Goal: Information Seeking & Learning: Learn about a topic

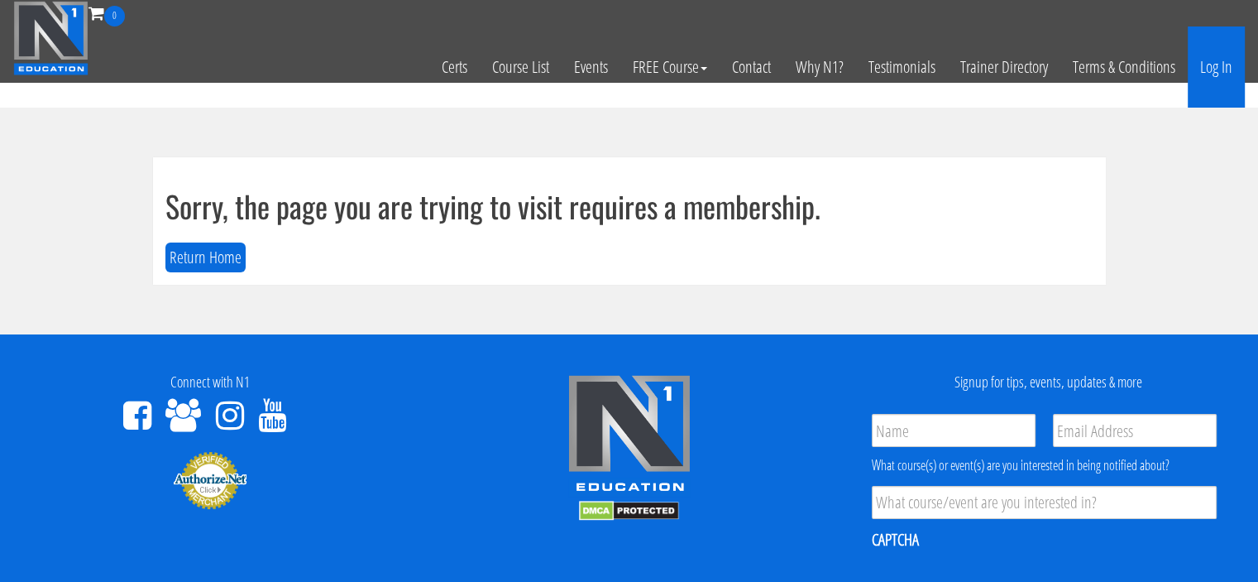
click at [1208, 75] on link "Log In" at bounding box center [1216, 66] width 57 height 81
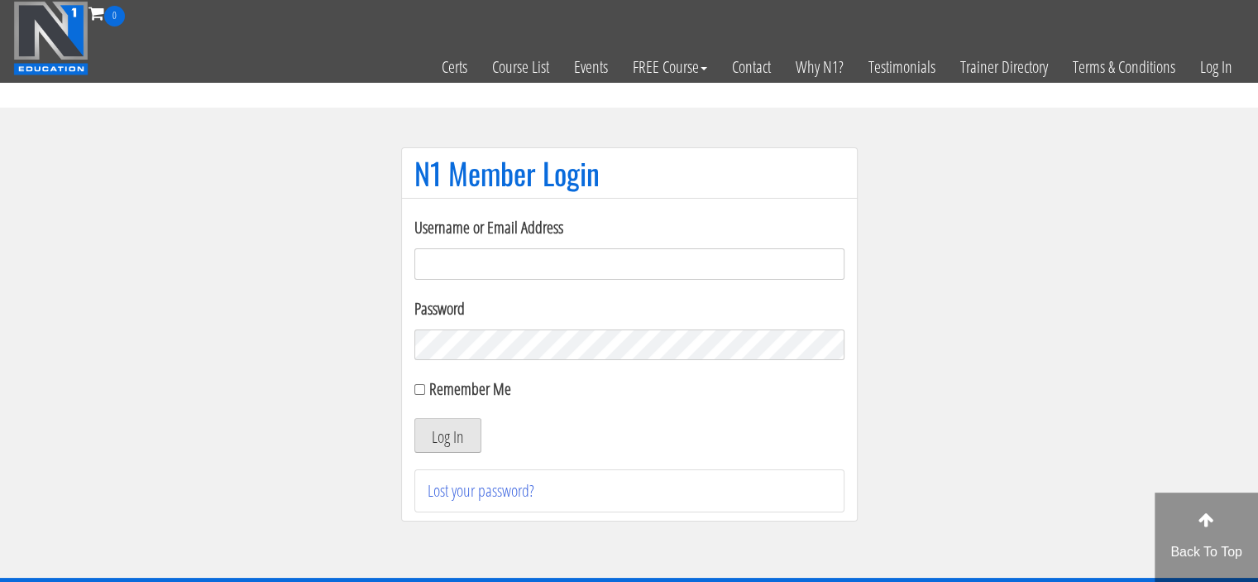
type input "Meghna.25898@gmail.com"
click at [442, 430] on button "Log In" at bounding box center [447, 435] width 67 height 35
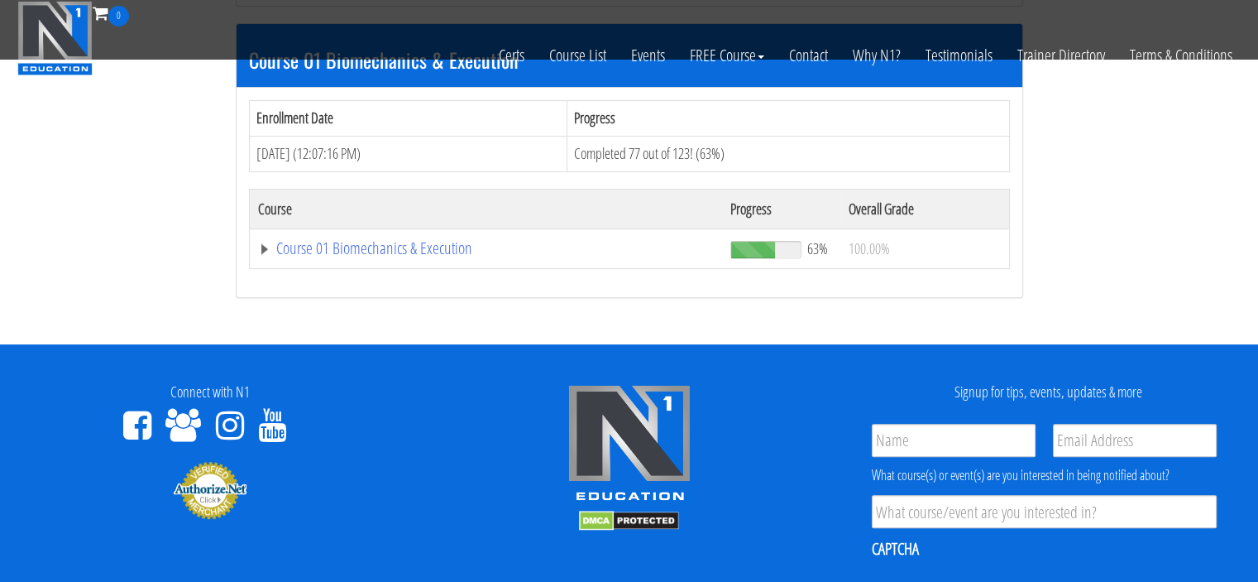
scroll to position [501, 0]
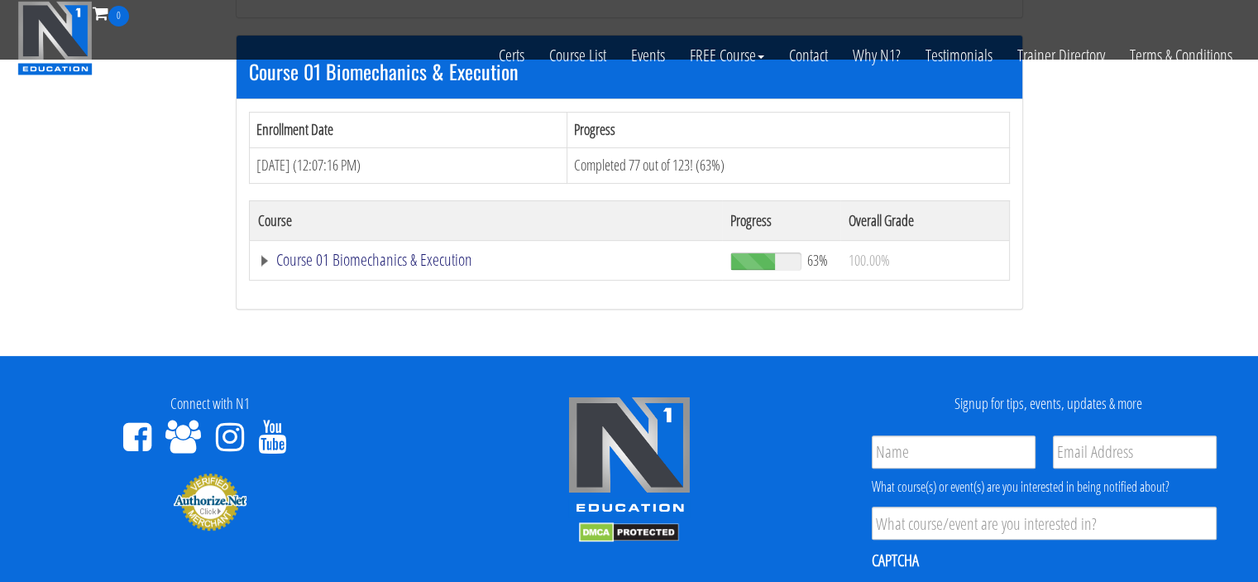
click at [369, 259] on link "Course 01 Biomechanics & Execution" at bounding box center [486, 260] width 457 height 17
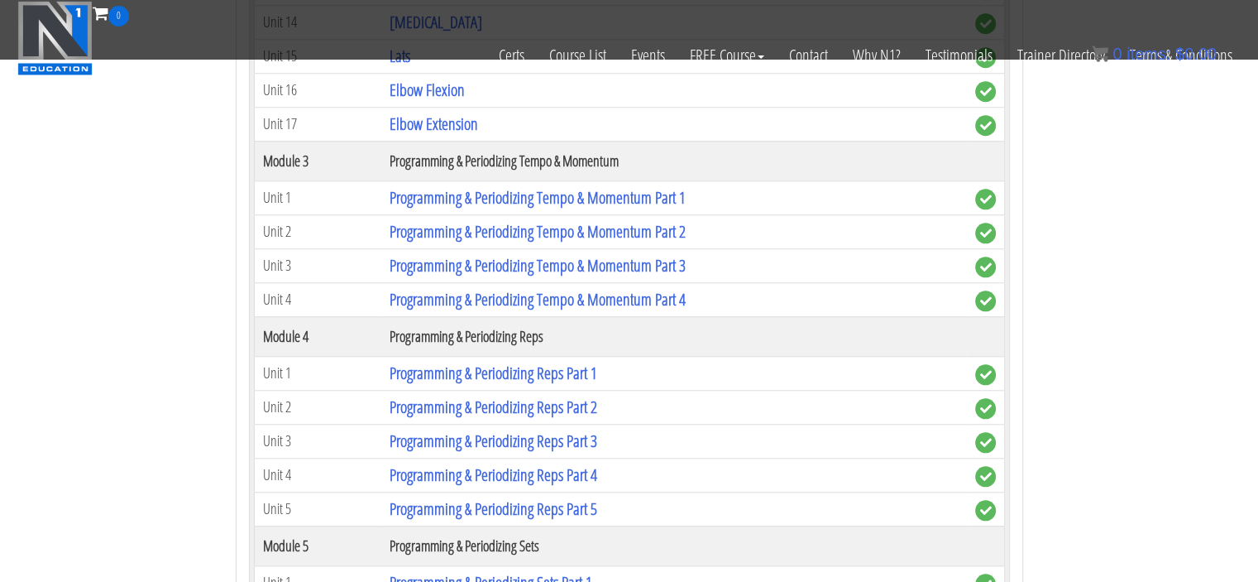
scroll to position [1607, 0]
click at [573, 395] on link "Programming & Periodizing Reps Part 2" at bounding box center [494, 406] width 208 height 22
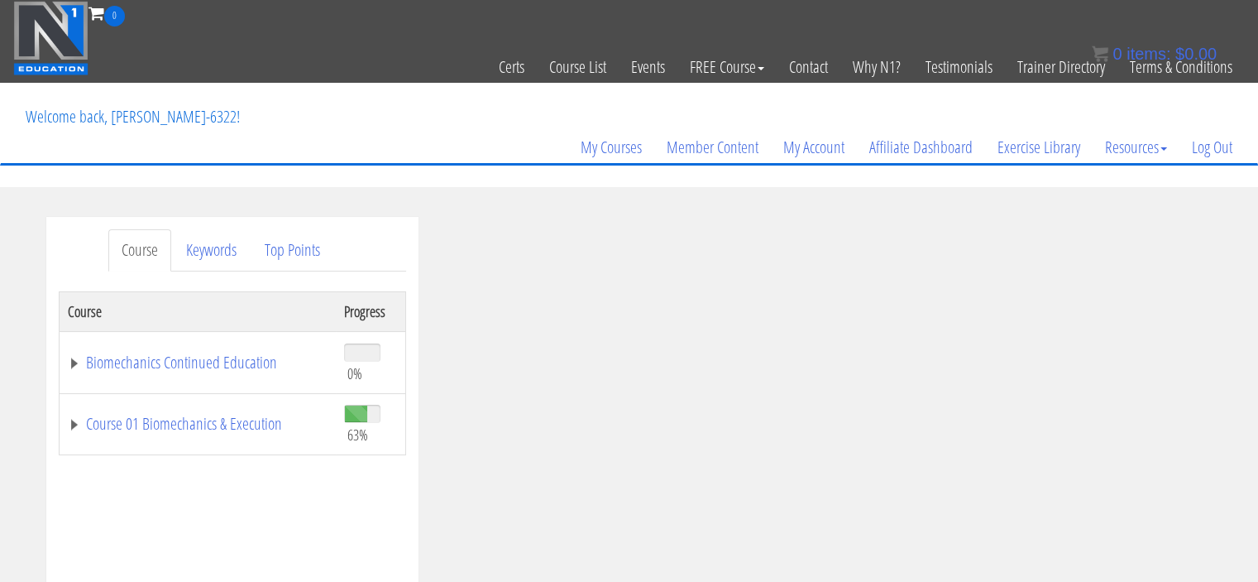
scroll to position [165, 0]
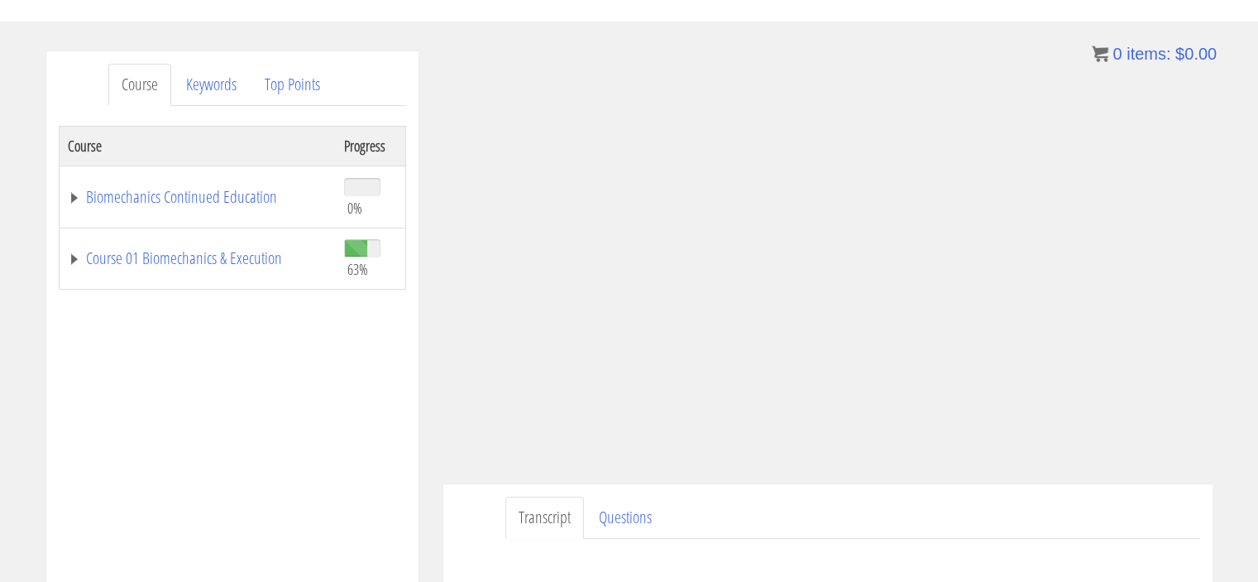
click at [787, 39] on section "Course Keywords Top Points Course Progress Biomechanics Continued Education 0% …" at bounding box center [629, 519] width 1258 height 994
click at [261, 265] on link "Course 01 Biomechanics & Execution" at bounding box center [198, 258] width 260 height 17
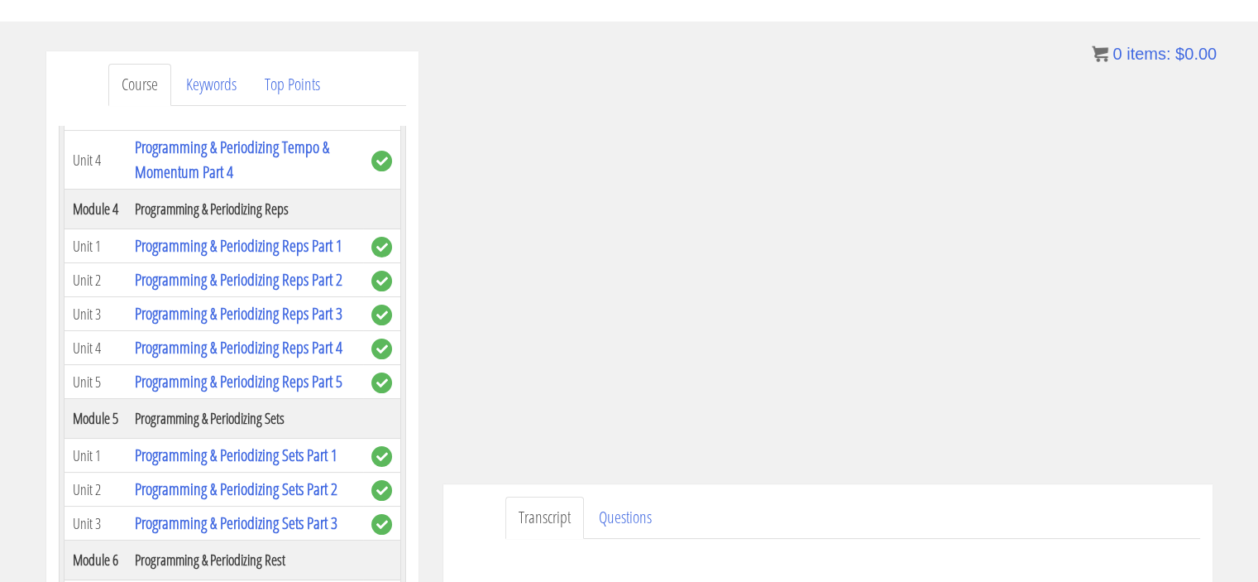
scroll to position [1363, 0]
click at [279, 302] on link "Programming & Periodizing Reps Part 3" at bounding box center [239, 313] width 208 height 22
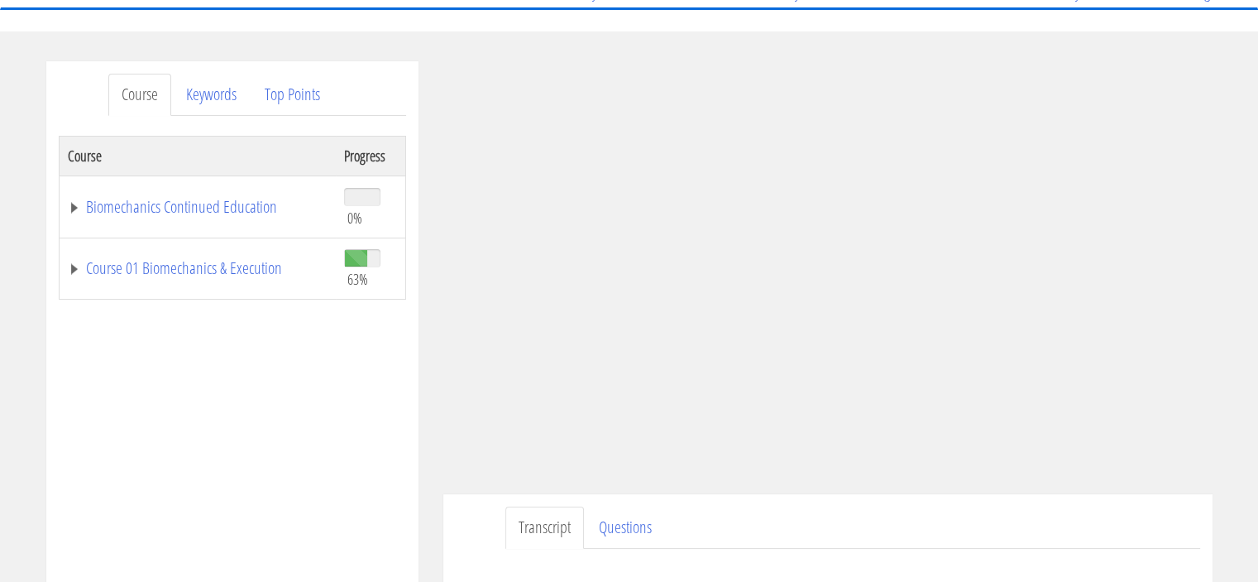
scroll to position [156, 0]
click at [1254, 326] on div "Course Keywords Top Points Course Progress Biomechanics Continued Education 0% …" at bounding box center [629, 528] width 1258 height 935
click at [256, 263] on link "Course 01 Biomechanics & Execution" at bounding box center [198, 268] width 260 height 17
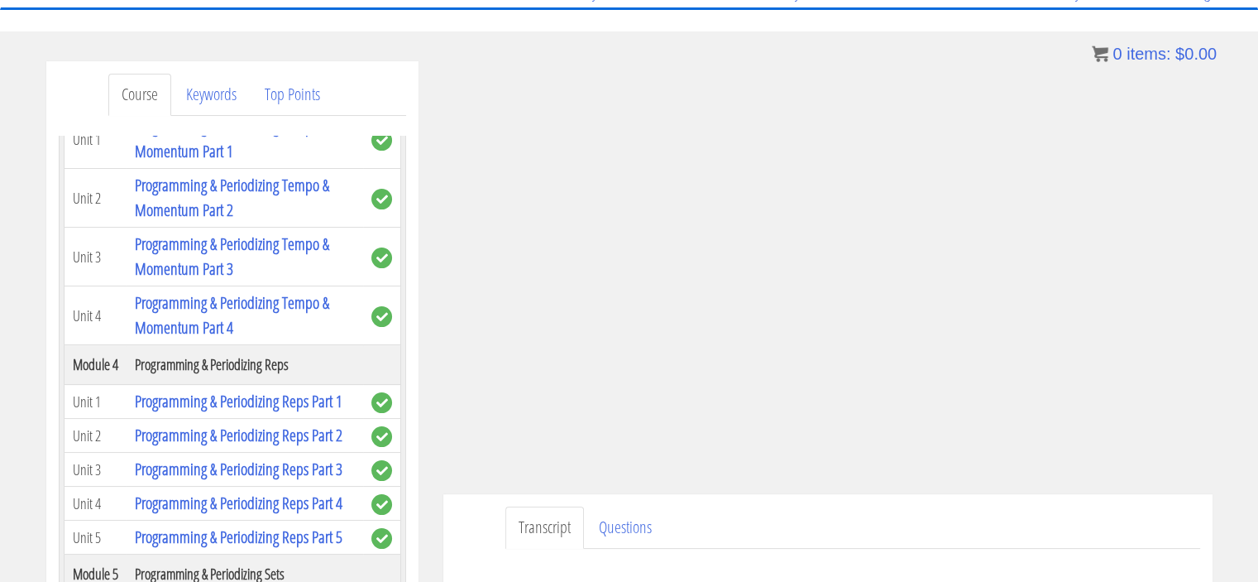
scroll to position [1219, 0]
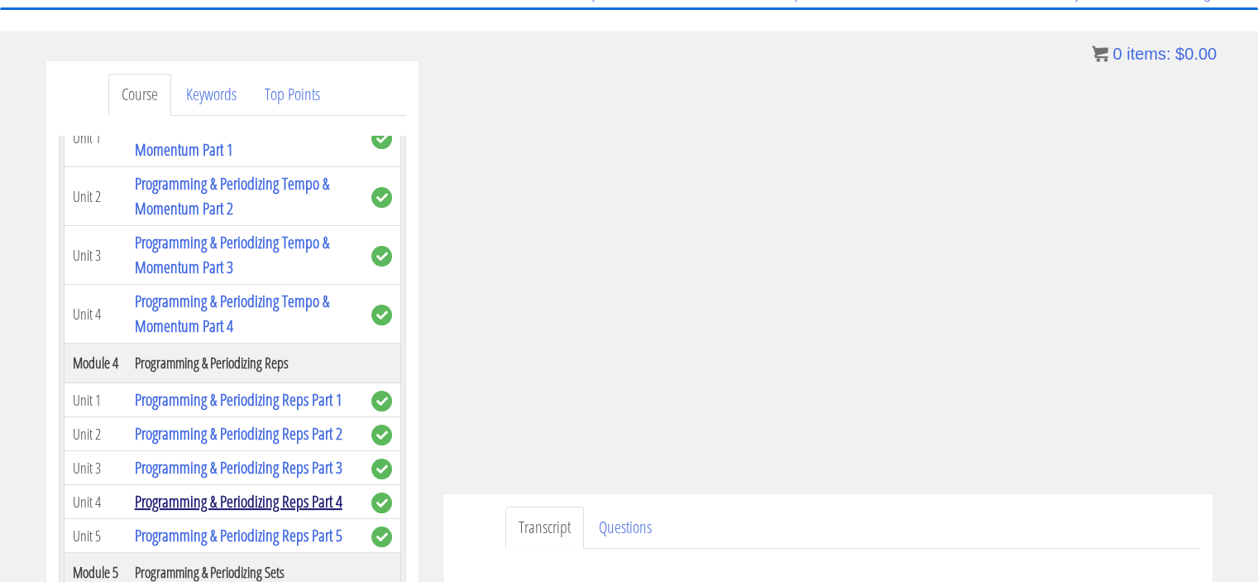
click at [296, 494] on link "Programming & Periodizing Reps Part 4" at bounding box center [239, 501] width 208 height 22
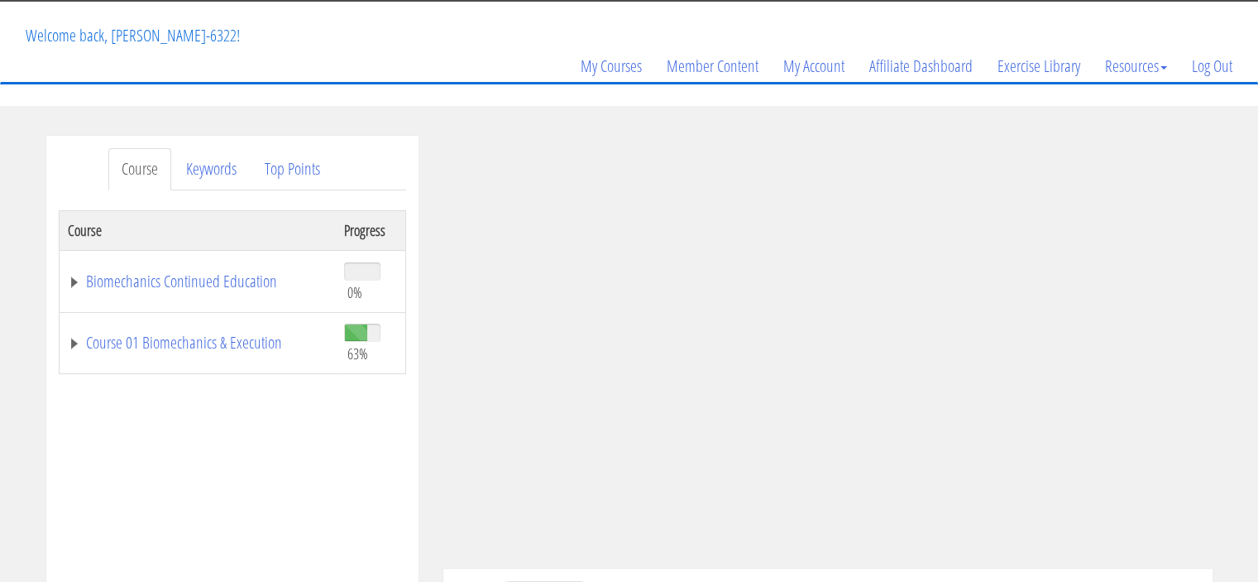
scroll to position [82, 0]
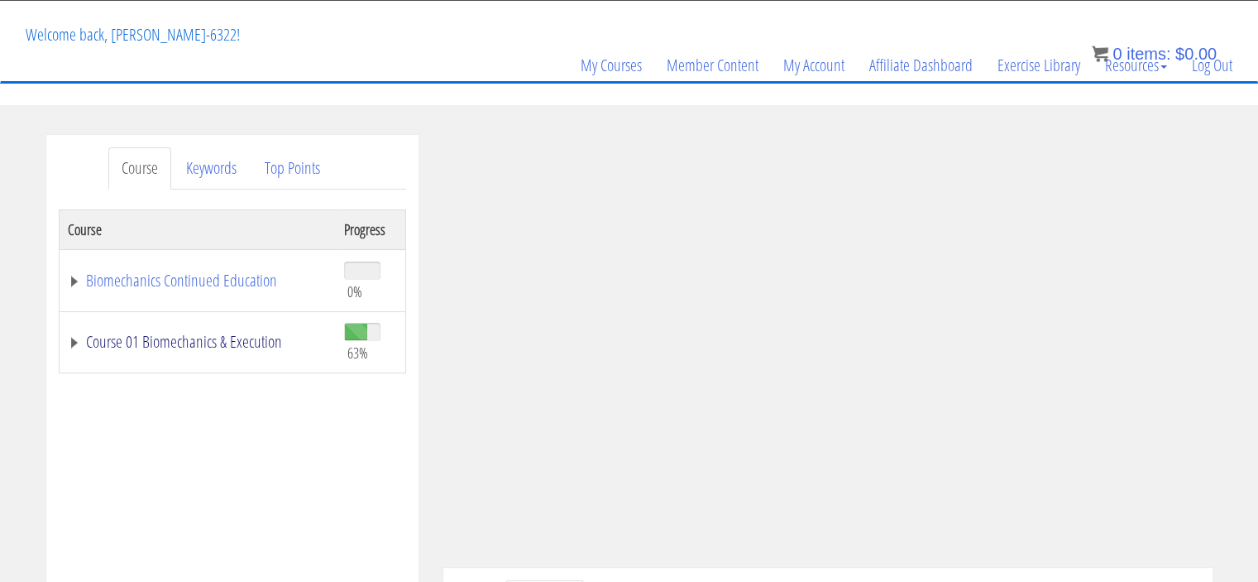
click at [269, 347] on link "Course 01 Biomechanics & Execution" at bounding box center [198, 341] width 260 height 17
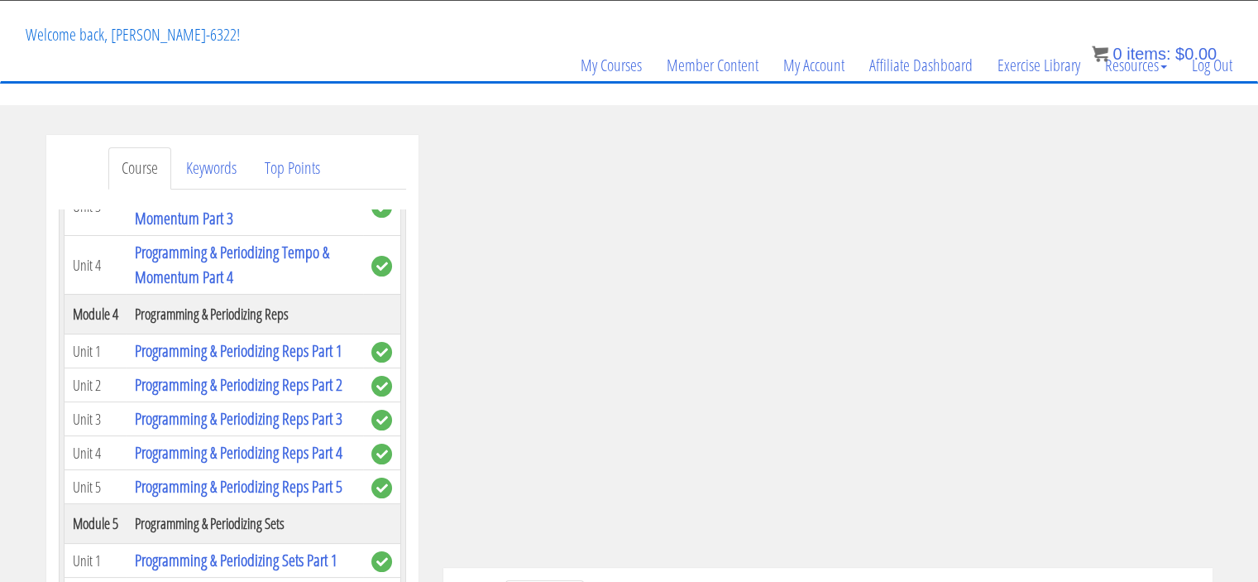
scroll to position [1343, 0]
click at [266, 474] on link "Programming & Periodizing Reps Part 5" at bounding box center [239, 485] width 208 height 22
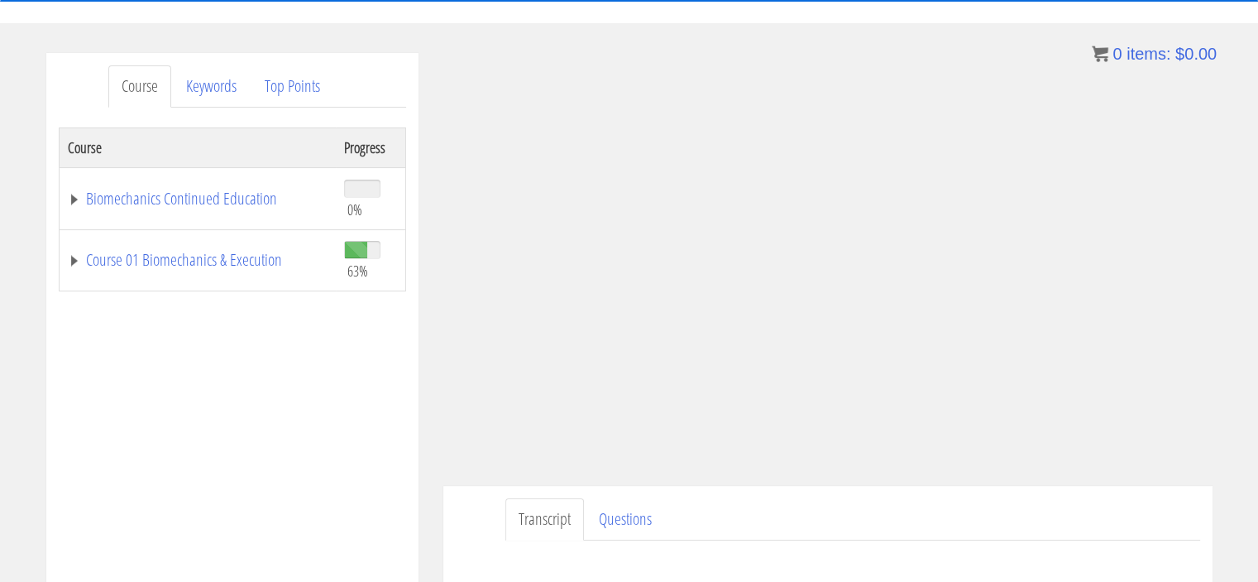
scroll to position [165, 0]
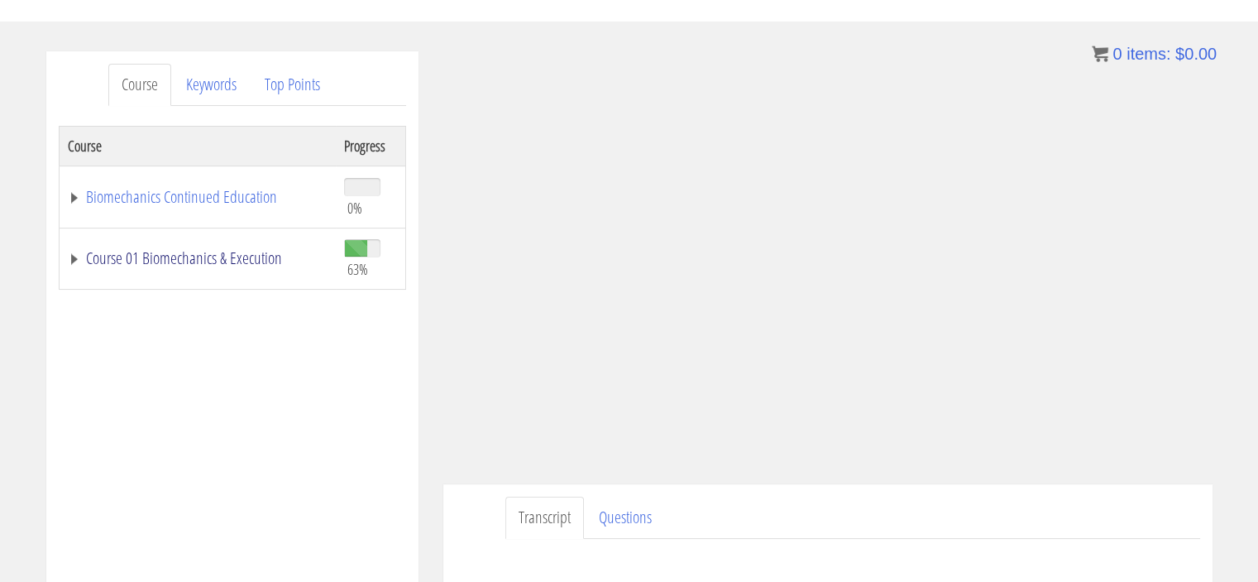
click at [210, 260] on link "Course 01 Biomechanics & Execution" at bounding box center [198, 258] width 260 height 17
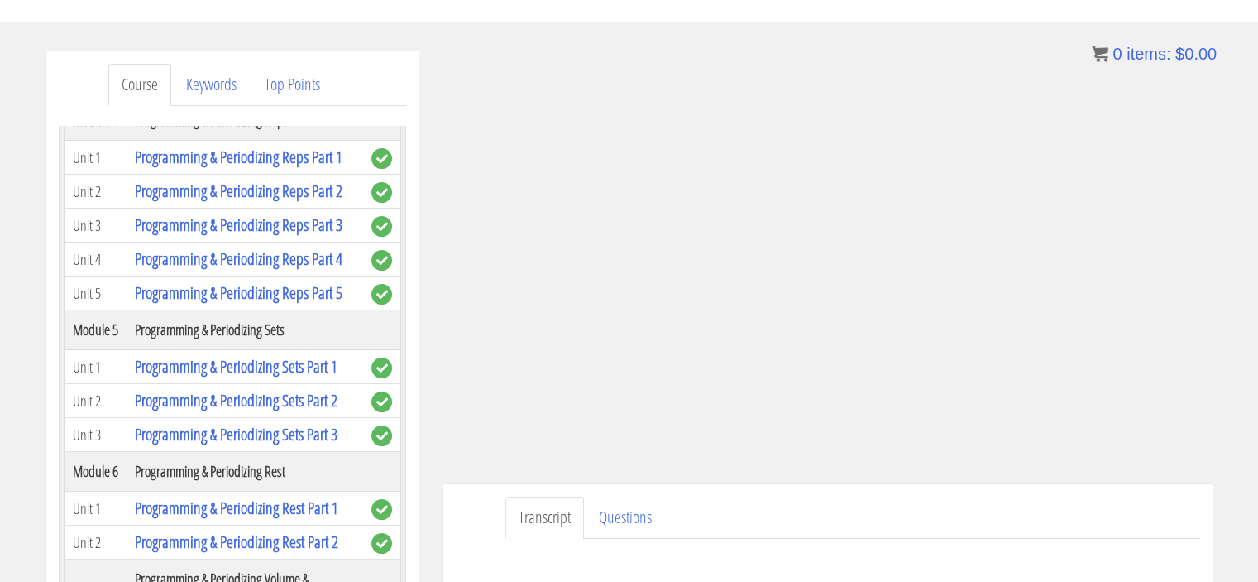
scroll to position [1396, 0]
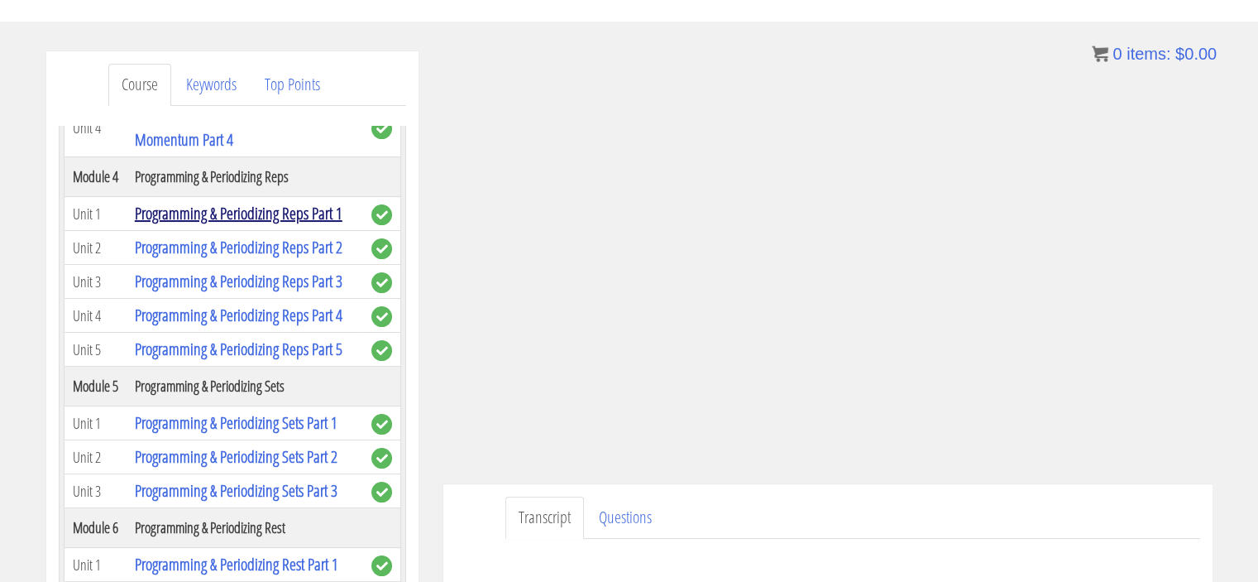
click at [292, 208] on link "Programming & Periodizing Reps Part 1" at bounding box center [239, 213] width 208 height 22
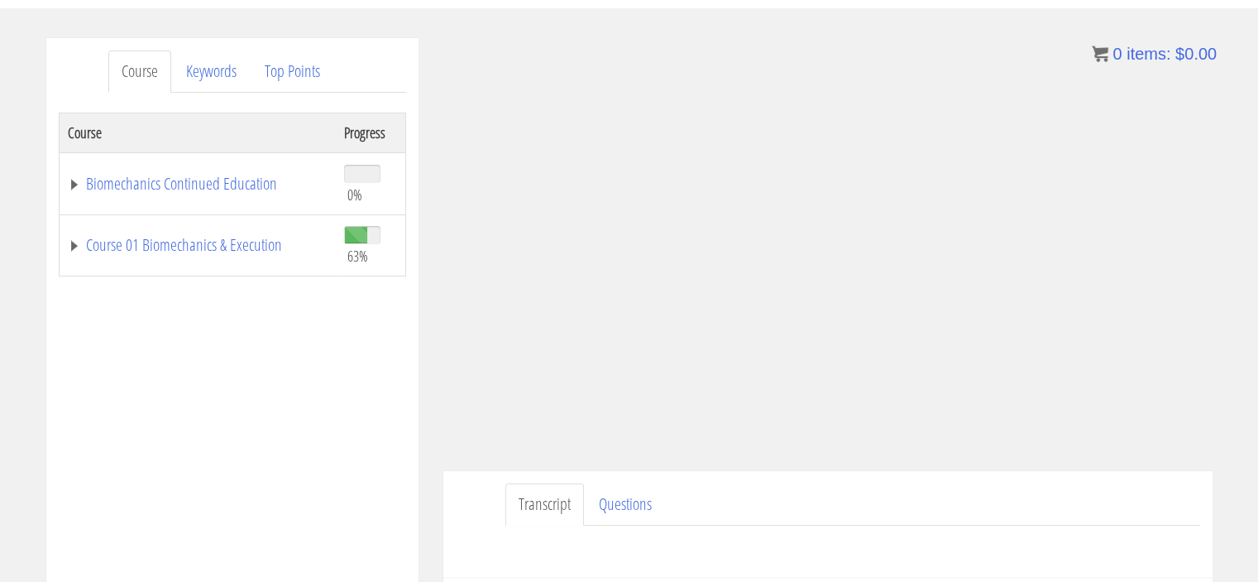
scroll to position [169, 0]
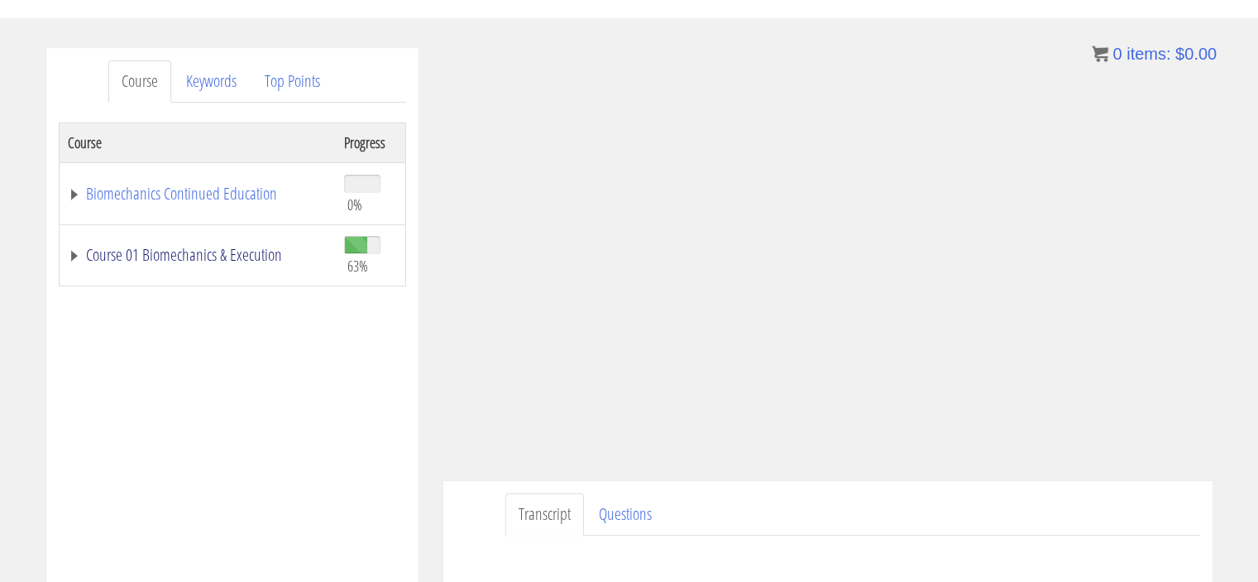
click at [261, 254] on link "Course 01 Biomechanics & Execution" at bounding box center [198, 255] width 260 height 17
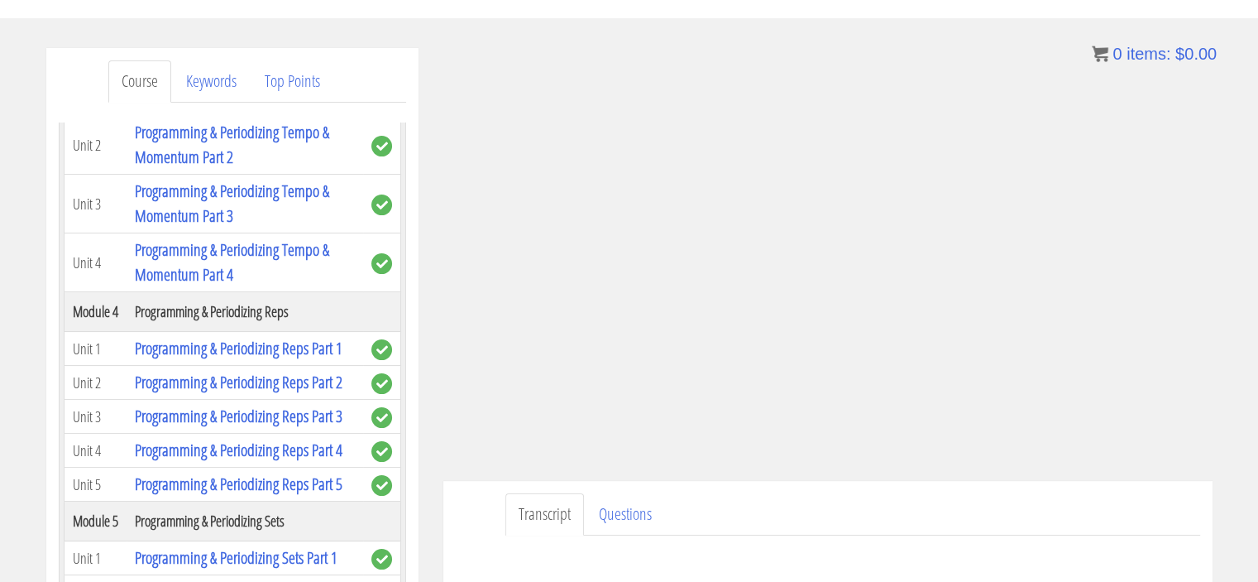
scroll to position [1264, 0]
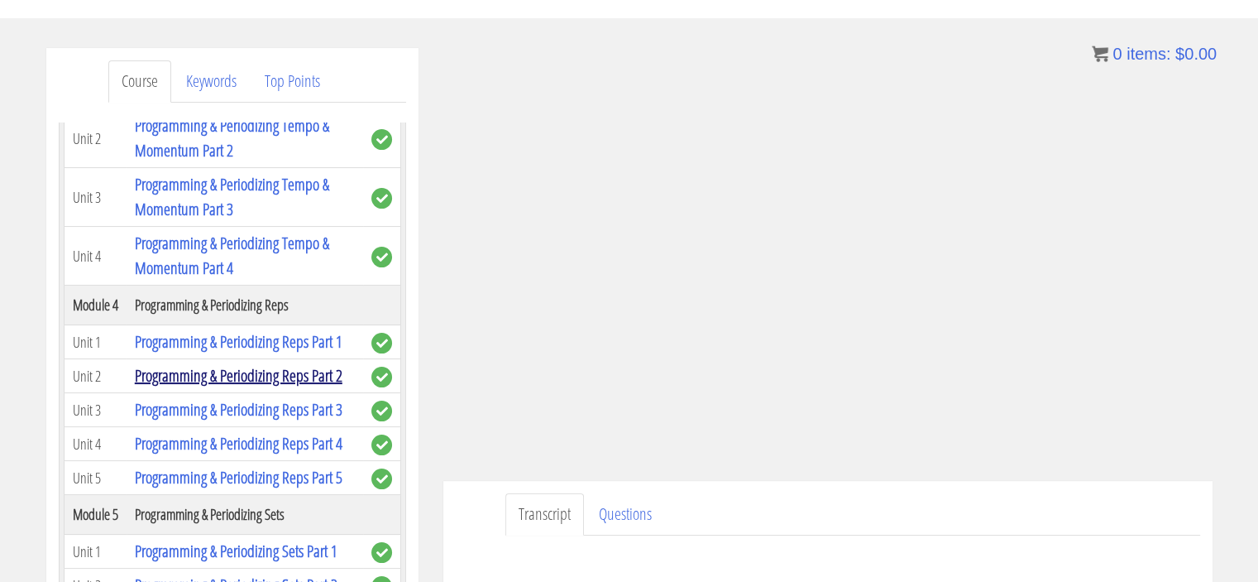
click at [287, 364] on link "Programming & Periodizing Reps Part 2" at bounding box center [239, 375] width 208 height 22
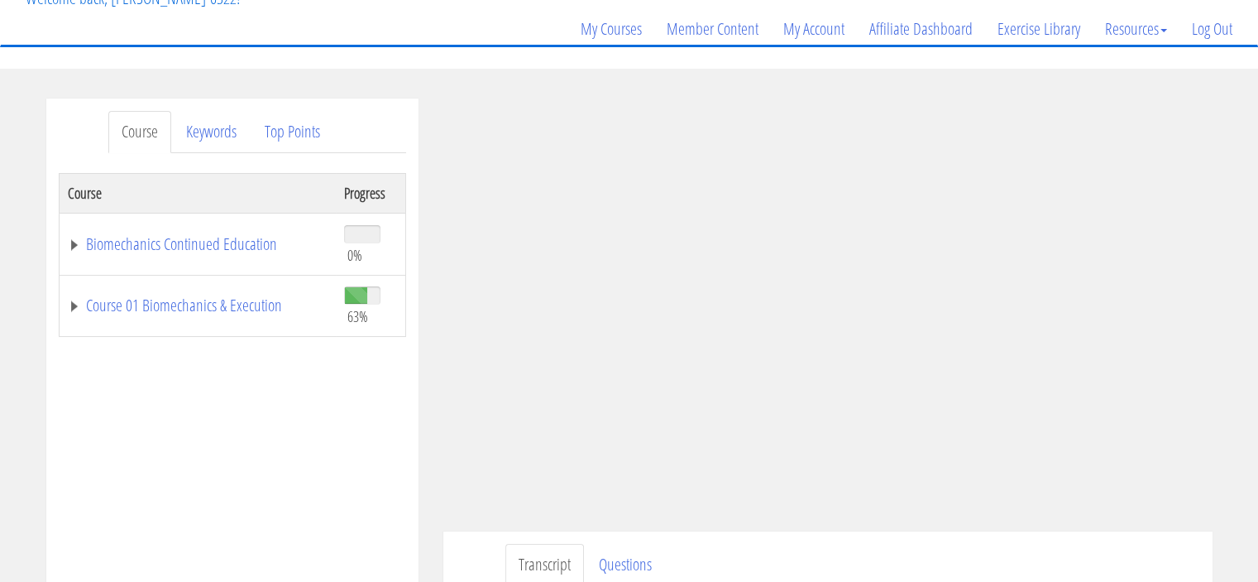
scroll to position [119, 0]
click at [147, 304] on link "Course 01 Biomechanics & Execution" at bounding box center [198, 304] width 260 height 17
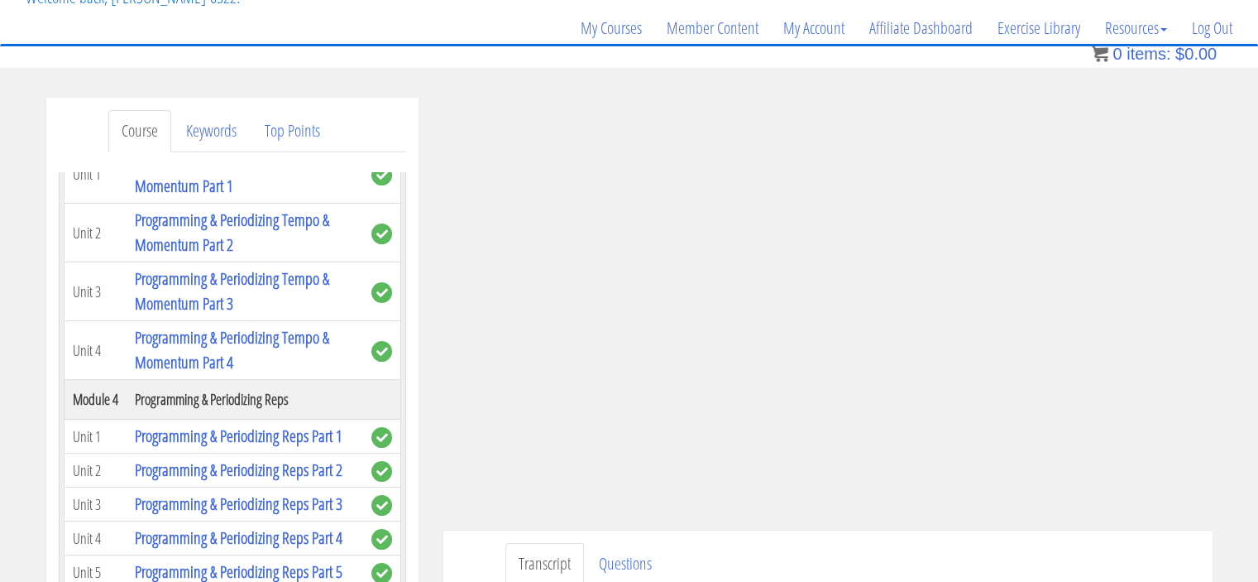
scroll to position [1330, 0]
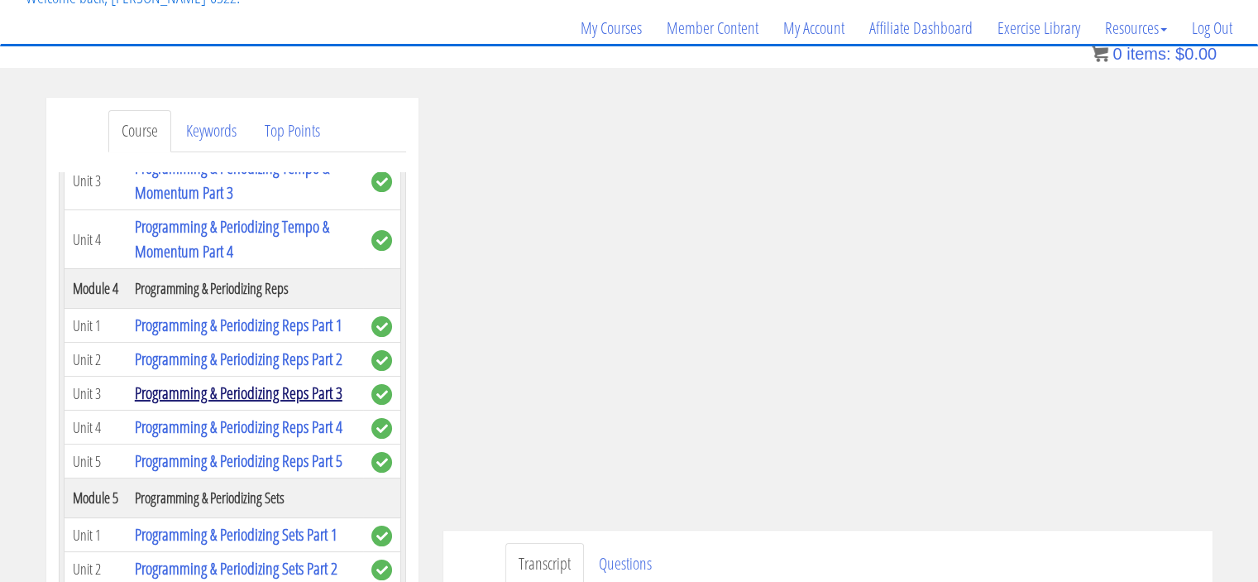
click at [242, 390] on link "Programming & Periodizing Reps Part 3" at bounding box center [239, 392] width 208 height 22
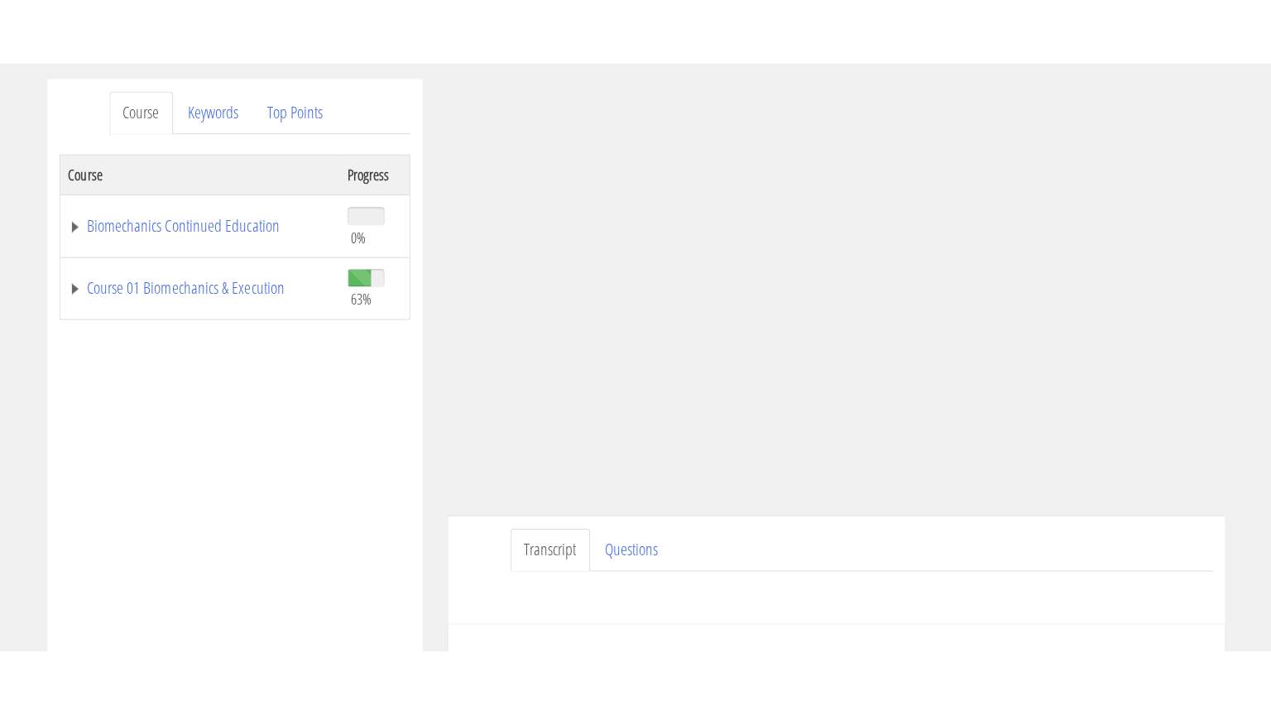
scroll to position [208, 0]
